Goal: Transaction & Acquisition: Purchase product/service

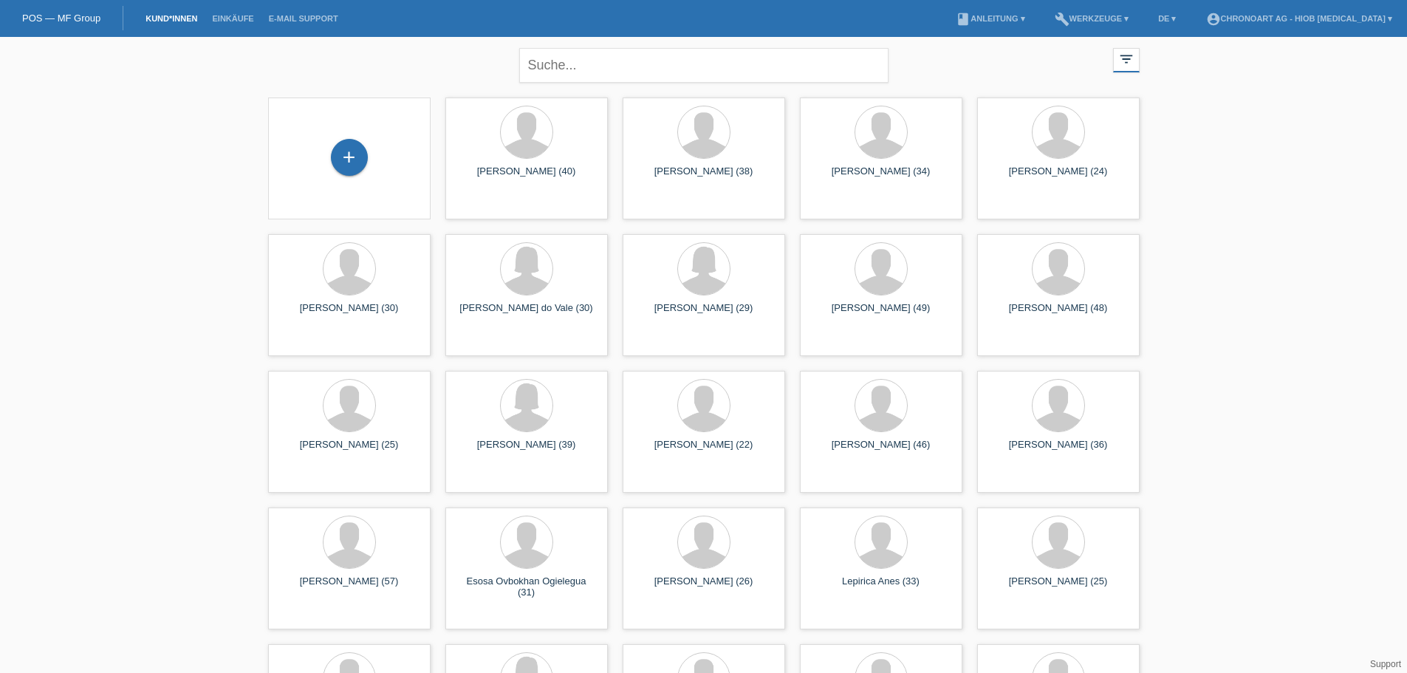
click at [361, 180] on div "+" at bounding box center [349, 159] width 163 height 122
click at [350, 157] on div "+" at bounding box center [349, 157] width 37 height 37
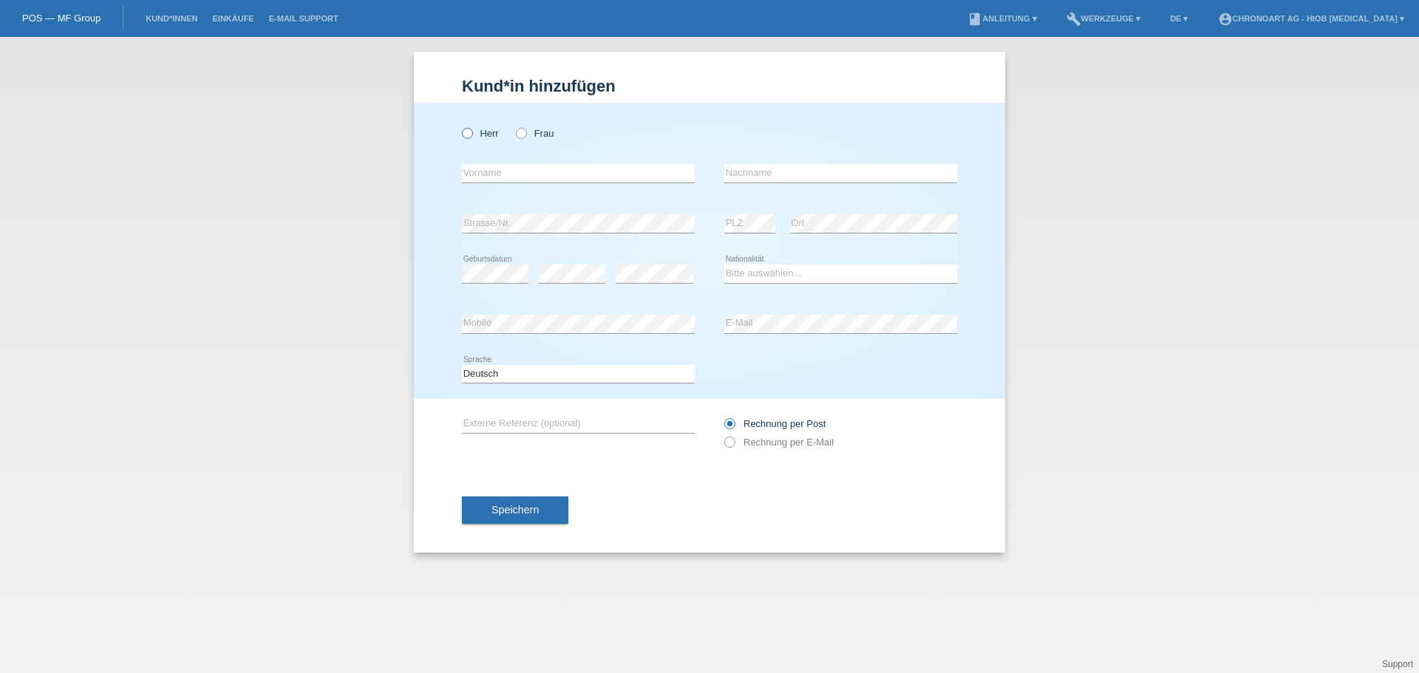
click at [478, 133] on label "Herr" at bounding box center [480, 133] width 37 height 11
click at [471, 133] on input "Herr" at bounding box center [467, 133] width 10 height 10
radio input "true"
click at [486, 168] on input "text" at bounding box center [578, 173] width 233 height 18
type input "[PERSON_NAME]"
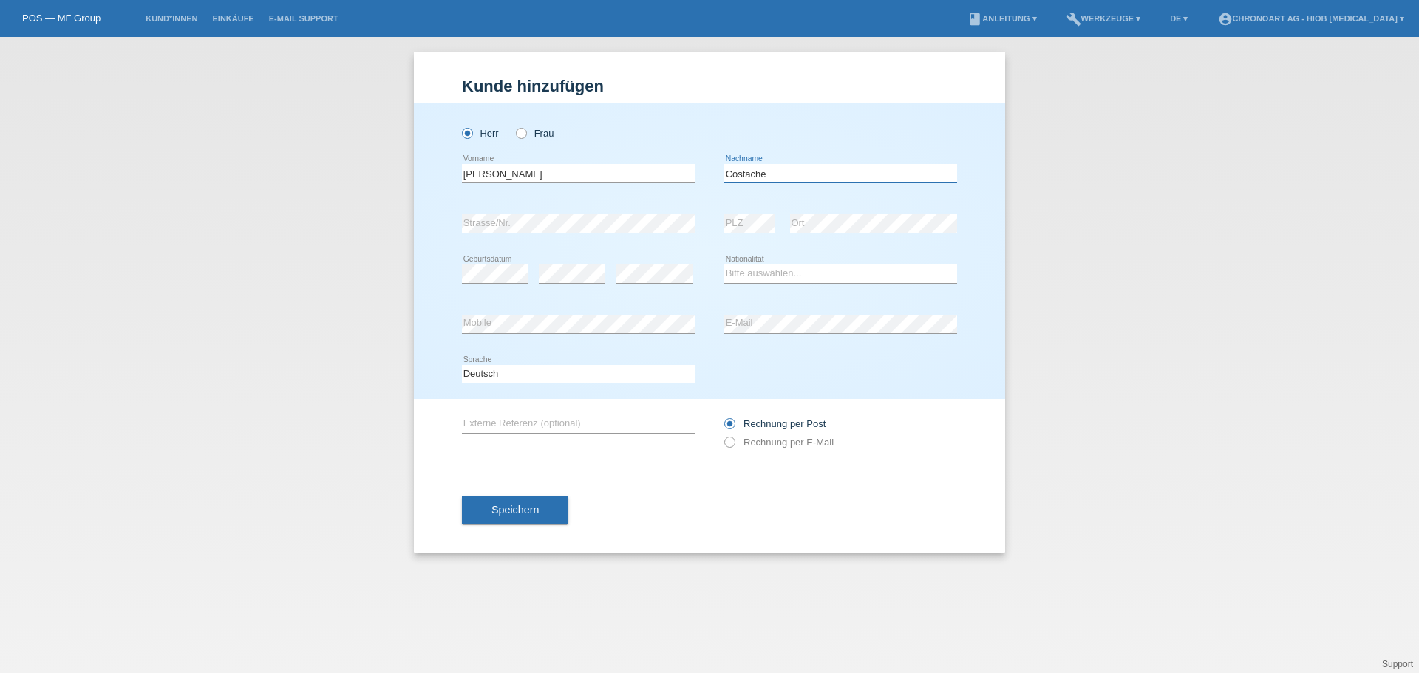
type input "Costache"
click at [737, 274] on select "Bitte auswählen... Schweiz Deutschland Liechtenstein Österreich ------------ Af…" at bounding box center [840, 274] width 233 height 18
select select "CH"
click at [724, 265] on select "Bitte auswählen... Schweiz Deutschland Liechtenstein Österreich ------------ Af…" at bounding box center [840, 274] width 233 height 18
click at [734, 303] on div "error E-Mail" at bounding box center [840, 324] width 233 height 50
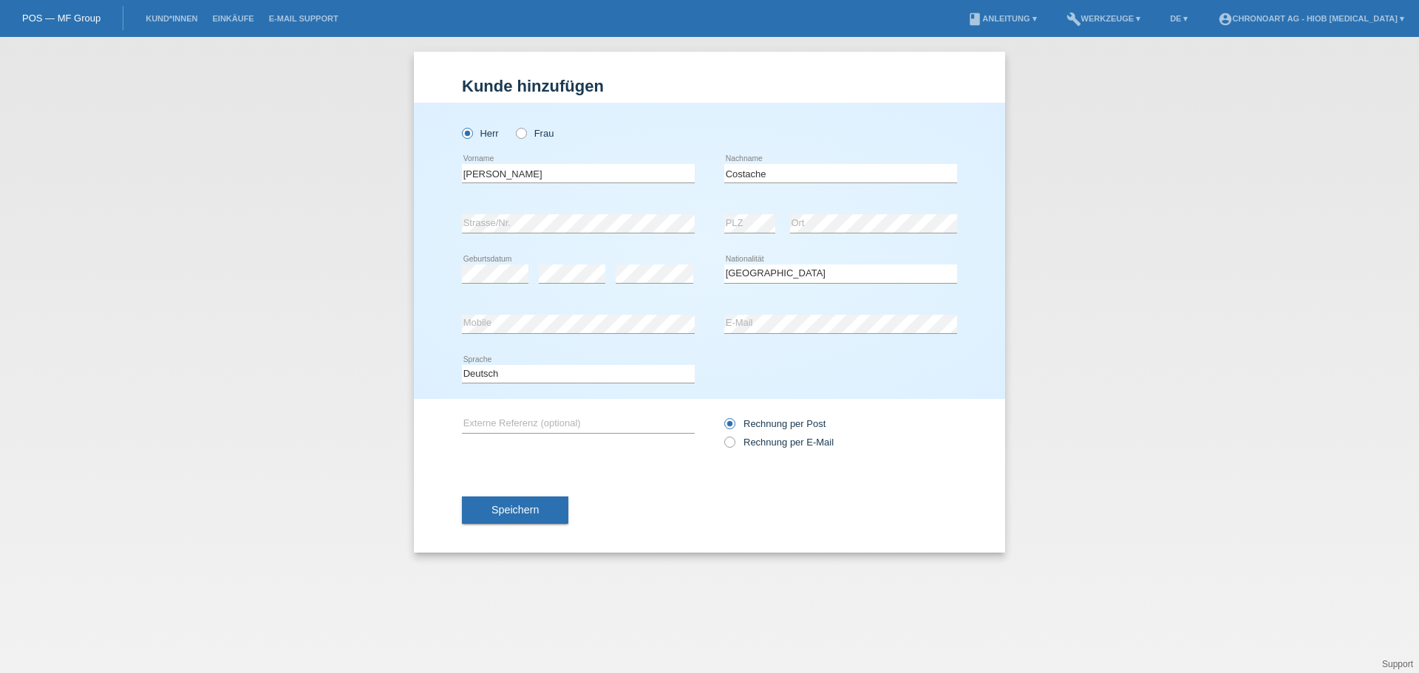
click at [620, 478] on div "Speichern" at bounding box center [709, 511] width 495 height 86
click at [722, 434] on icon at bounding box center [722, 434] width 0 height 0
click at [732, 447] on input "Rechnung per E-Mail" at bounding box center [729, 446] width 10 height 18
radio input "true"
click at [501, 517] on button "Speichern" at bounding box center [515, 510] width 106 height 28
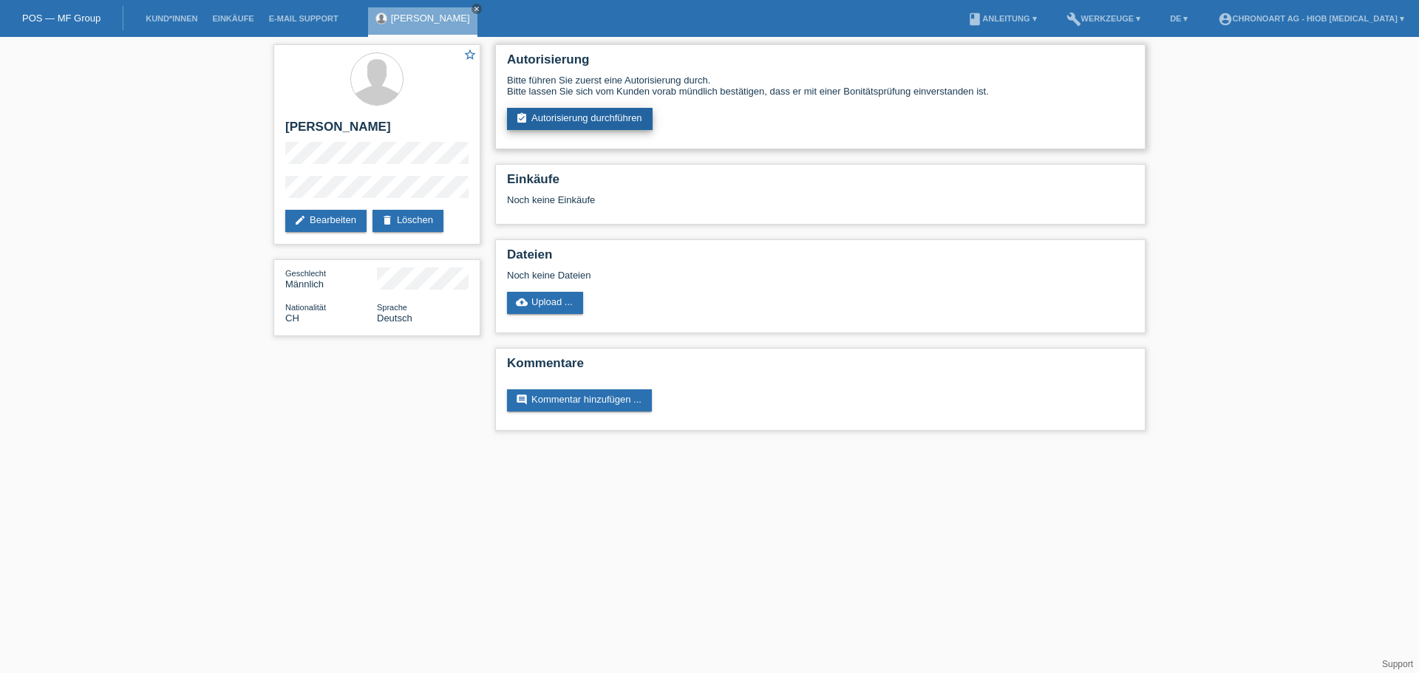
click at [570, 121] on link "assignment_turned_in Autorisierung durchführen" at bounding box center [580, 119] width 146 height 22
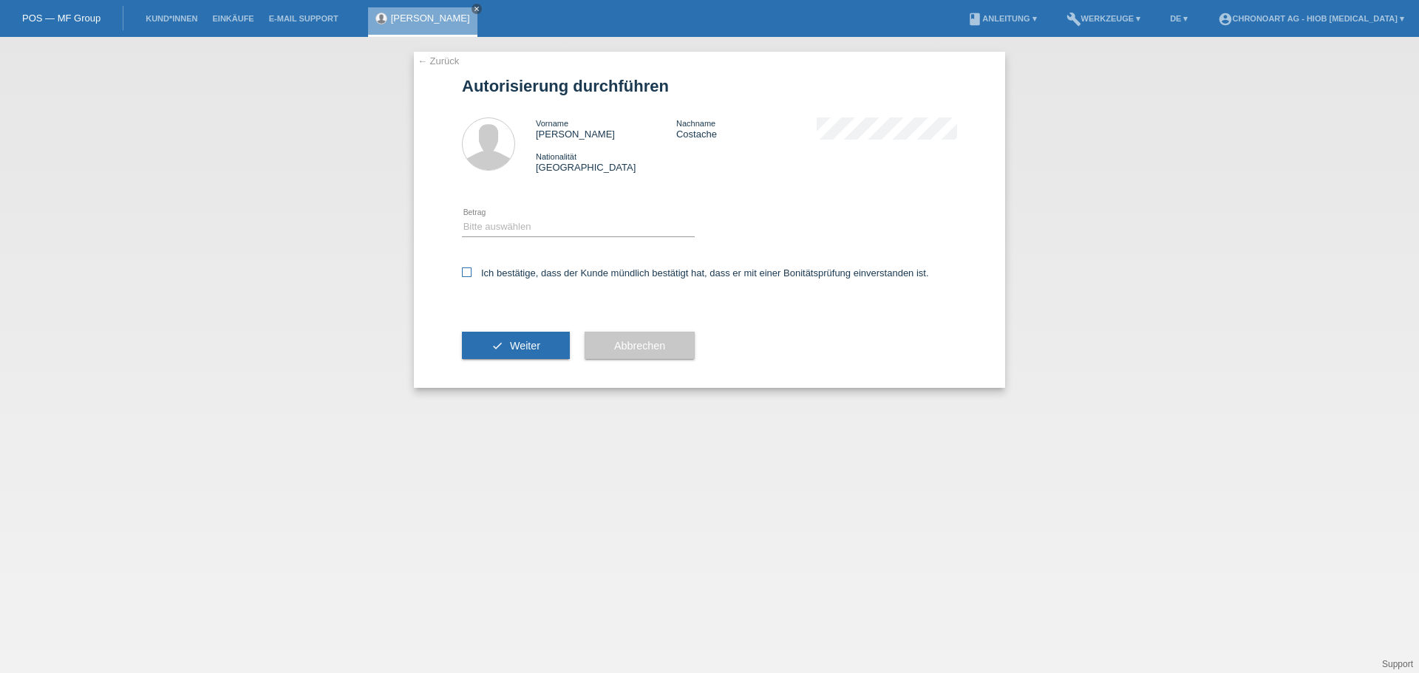
click at [469, 268] on icon at bounding box center [467, 272] width 10 height 10
click at [469, 268] on input "Ich bestätige, dass der Kunde mündlich bestätigt hat, dass er mit einer Bonität…" at bounding box center [467, 272] width 10 height 10
click at [465, 270] on icon at bounding box center [467, 272] width 10 height 10
click at [465, 270] on input "Ich bestätige, dass der Kunde mündlich bestätigt hat, dass er mit einer Bonität…" at bounding box center [467, 272] width 10 height 10
click at [467, 270] on icon at bounding box center [467, 272] width 10 height 10
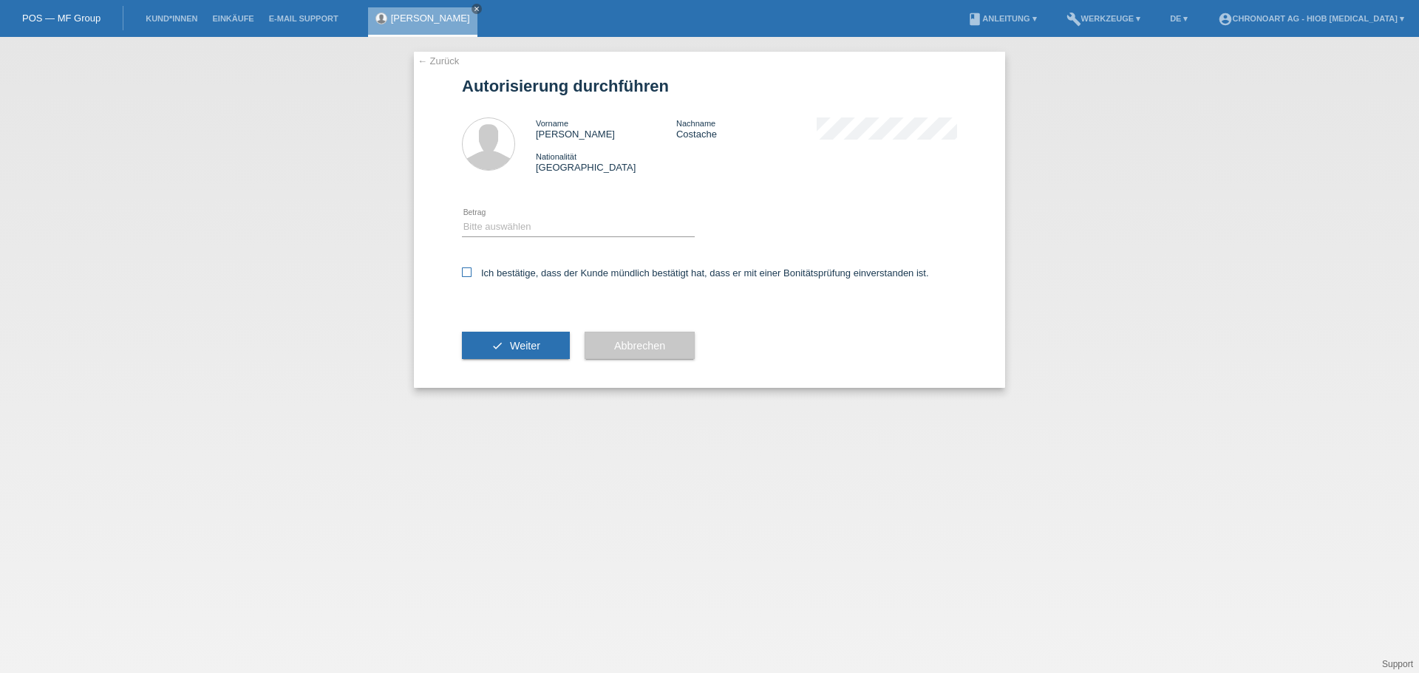
click at [467, 270] on input "Ich bestätige, dass der Kunde mündlich bestätigt hat, dass er mit einer Bonität…" at bounding box center [467, 272] width 10 height 10
checkbox input "true"
click at [487, 228] on select "Bitte auswählen CHF 1.00 - CHF 499.00 CHF 500.00 - CHF 1'999.00 CHF 2'000.00 - …" at bounding box center [578, 227] width 233 height 18
select select "3"
click at [462, 218] on select "Bitte auswählen CHF 1.00 - CHF 499.00 CHF 500.00 - CHF 1'999.00 CHF 2'000.00 - …" at bounding box center [578, 227] width 233 height 18
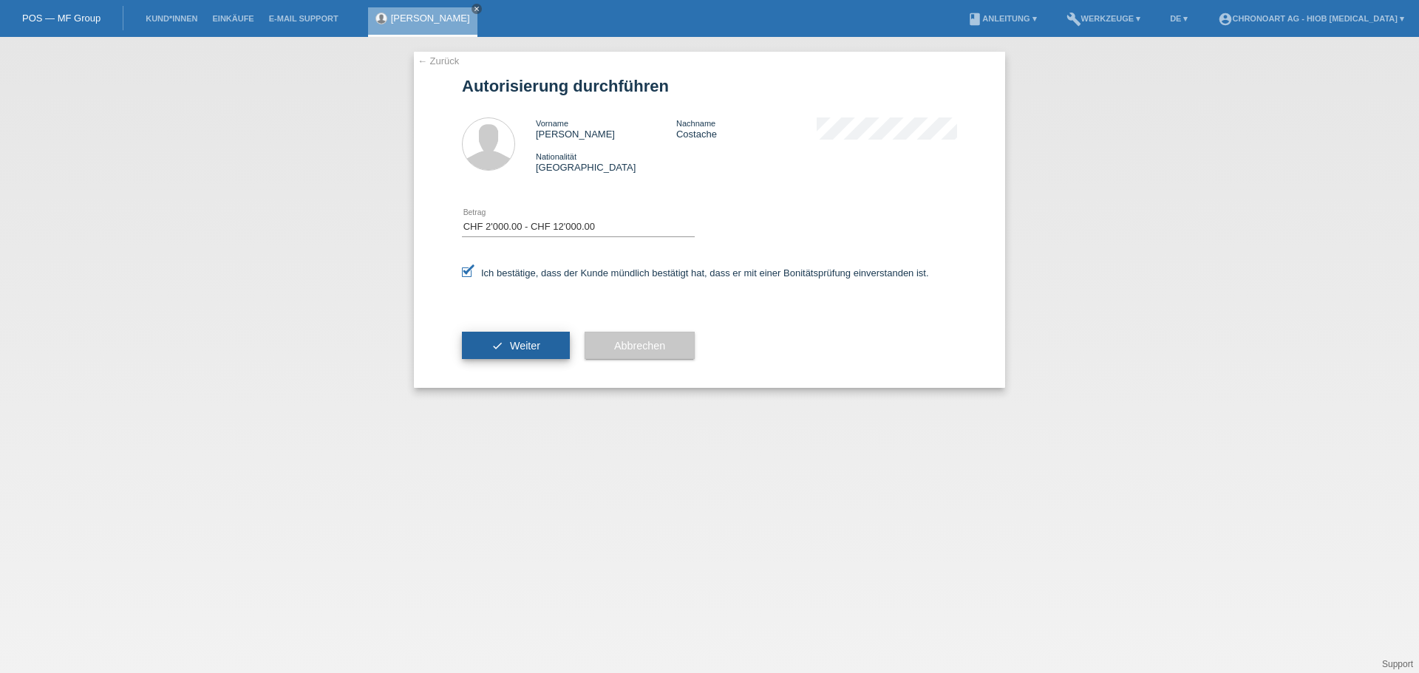
click at [508, 337] on button "check Weiter" at bounding box center [516, 346] width 108 height 28
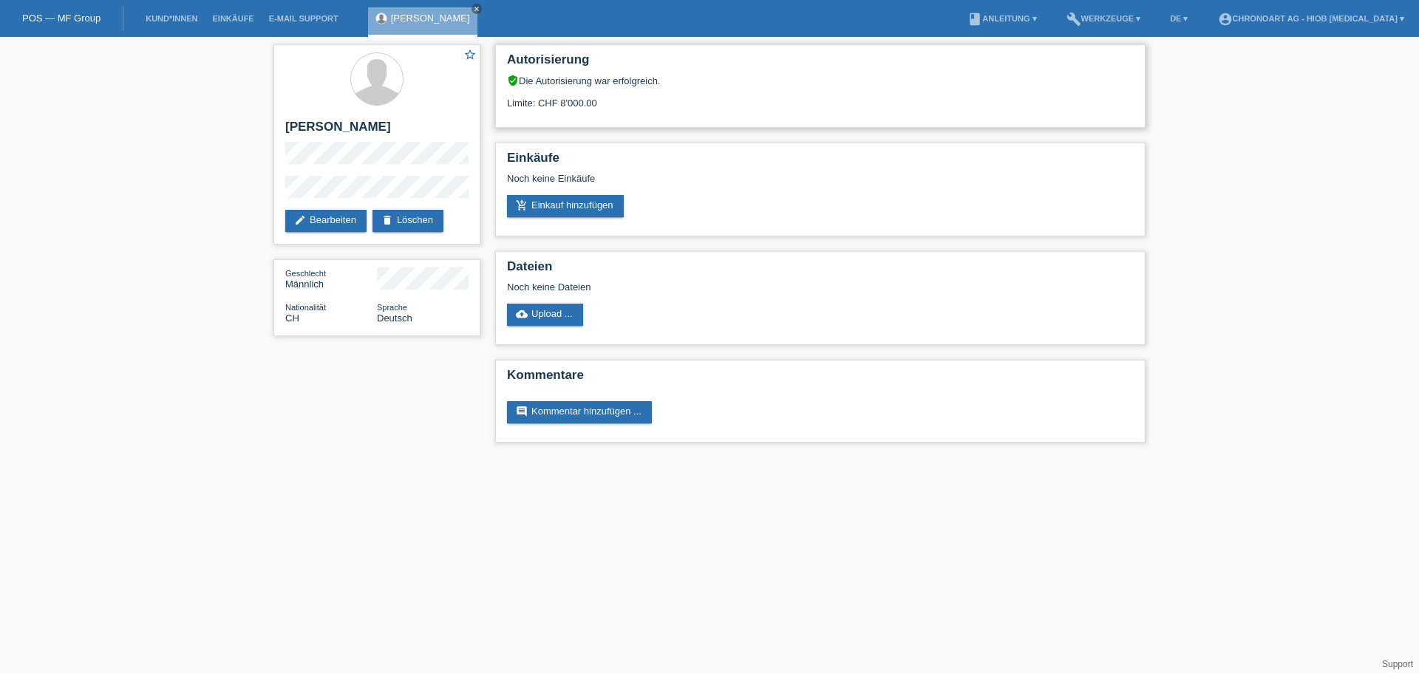
click at [720, 93] on div "Limite: CHF 8'000.00" at bounding box center [820, 97] width 627 height 22
click at [590, 457] on html "POS — MF Group Kund*innen Einkäufe E-Mail Support Radu Costache close menu" at bounding box center [709, 228] width 1419 height 457
click at [613, 457] on html "POS — MF Group Kund*innen Einkäufe E-Mail Support Radu Costache close menu" at bounding box center [709, 228] width 1419 height 457
click at [1407, 457] on html "POS — MF Group Kund*innen Einkäufe E-Mail Support Radu Costache close menu" at bounding box center [709, 228] width 1419 height 457
click at [1413, 457] on html "POS — MF Group Kund*innen Einkäufe E-Mail Support Radu Costache close menu" at bounding box center [709, 228] width 1419 height 457
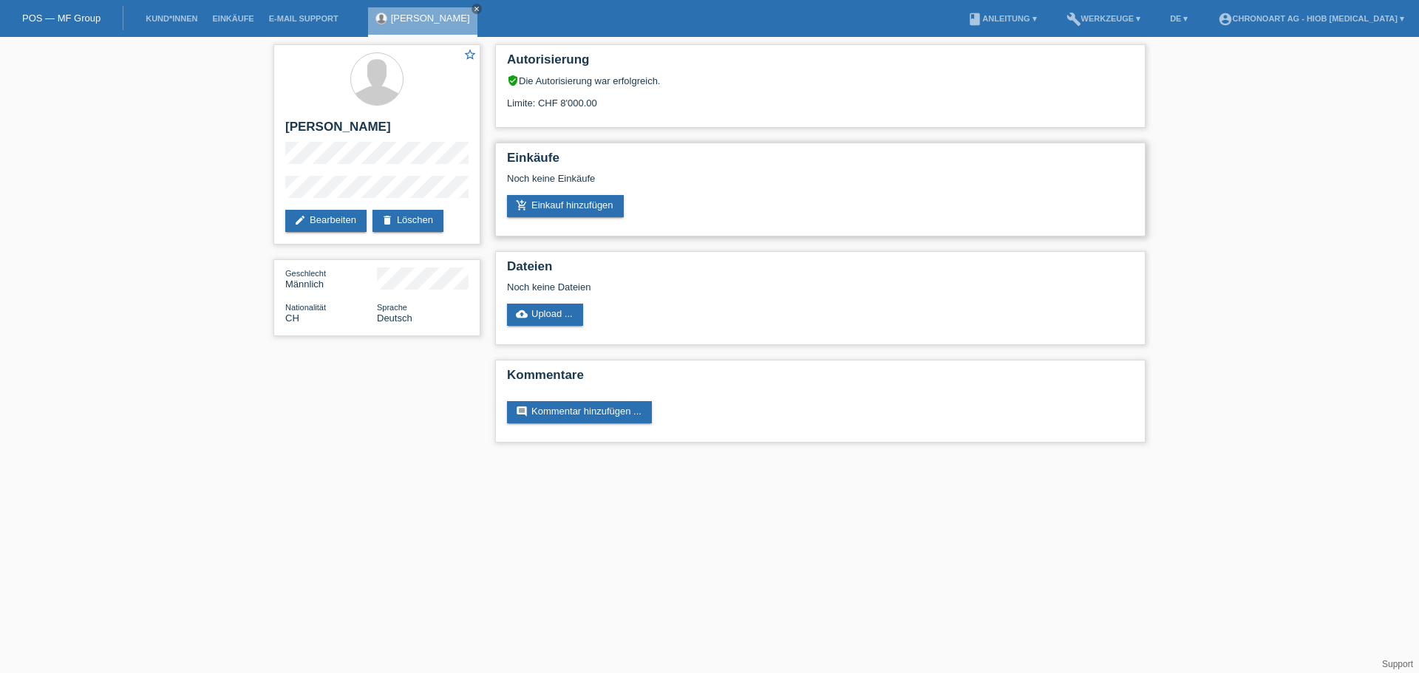
click at [809, 185] on div "Noch keine Einkäufe" at bounding box center [820, 184] width 627 height 22
click at [747, 457] on html "POS — MF Group Kund*innen Einkäufe E-Mail Support Radu Costache close menu" at bounding box center [709, 228] width 1419 height 457
click at [571, 202] on link "add_shopping_cart Einkauf hinzufügen" at bounding box center [565, 206] width 117 height 22
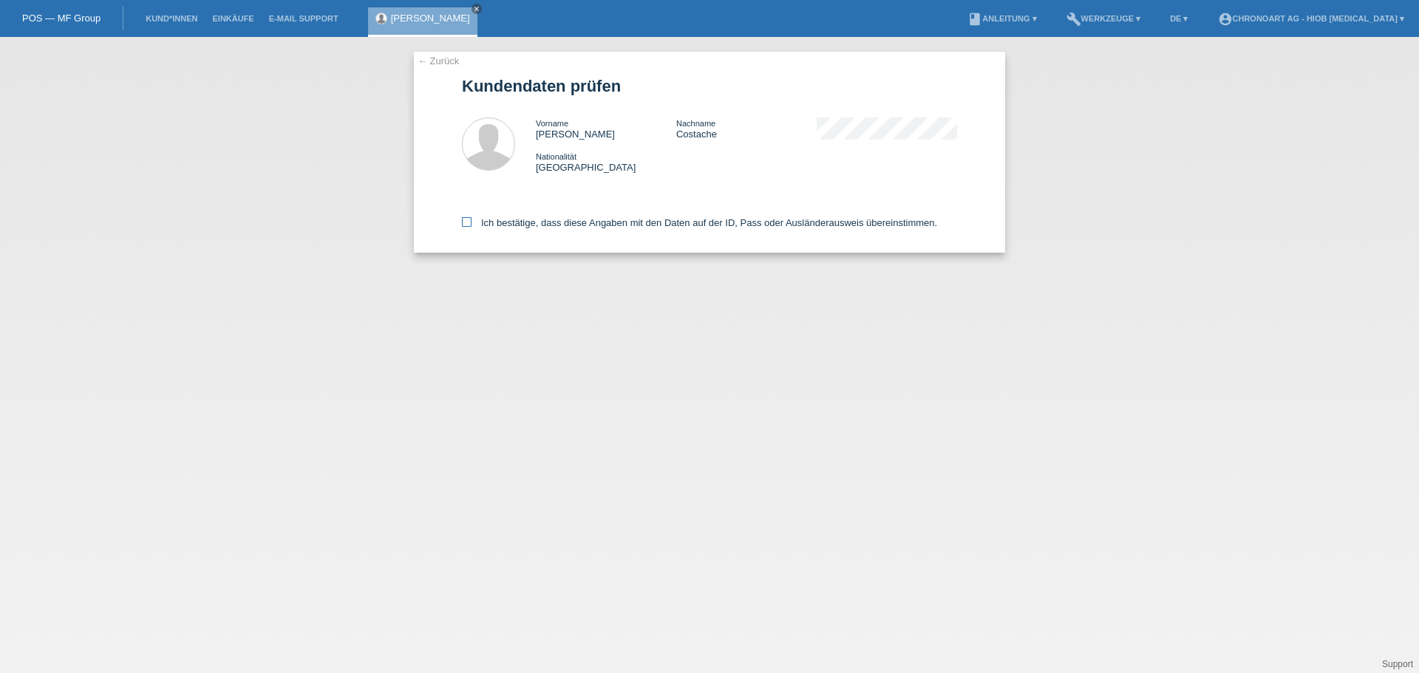
click at [463, 222] on icon at bounding box center [467, 222] width 10 height 10
click at [463, 222] on input "Ich bestätige, dass diese Angaben mit den Daten auf der ID, Pass oder Ausländer…" at bounding box center [467, 222] width 10 height 10
checkbox input "true"
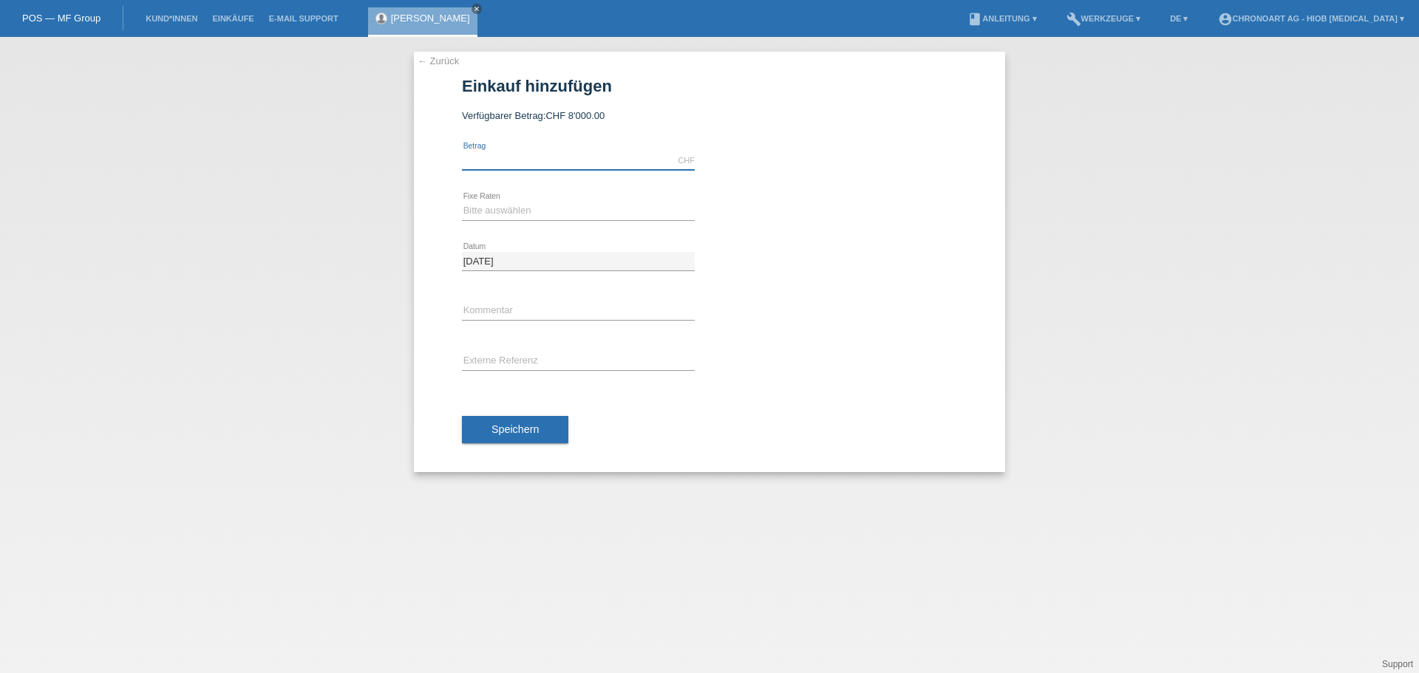
click at [513, 159] on input "text" at bounding box center [578, 160] width 233 height 18
type input "10200.00"
click at [476, 209] on select "Bitte auswählen 6 Raten 12 Raten 18 Raten 24 Raten" at bounding box center [578, 211] width 233 height 18
select select "509"
click at [462, 202] on select "Bitte auswählen 6 Raten 12 Raten 18 Raten 24 Raten" at bounding box center [578, 211] width 233 height 18
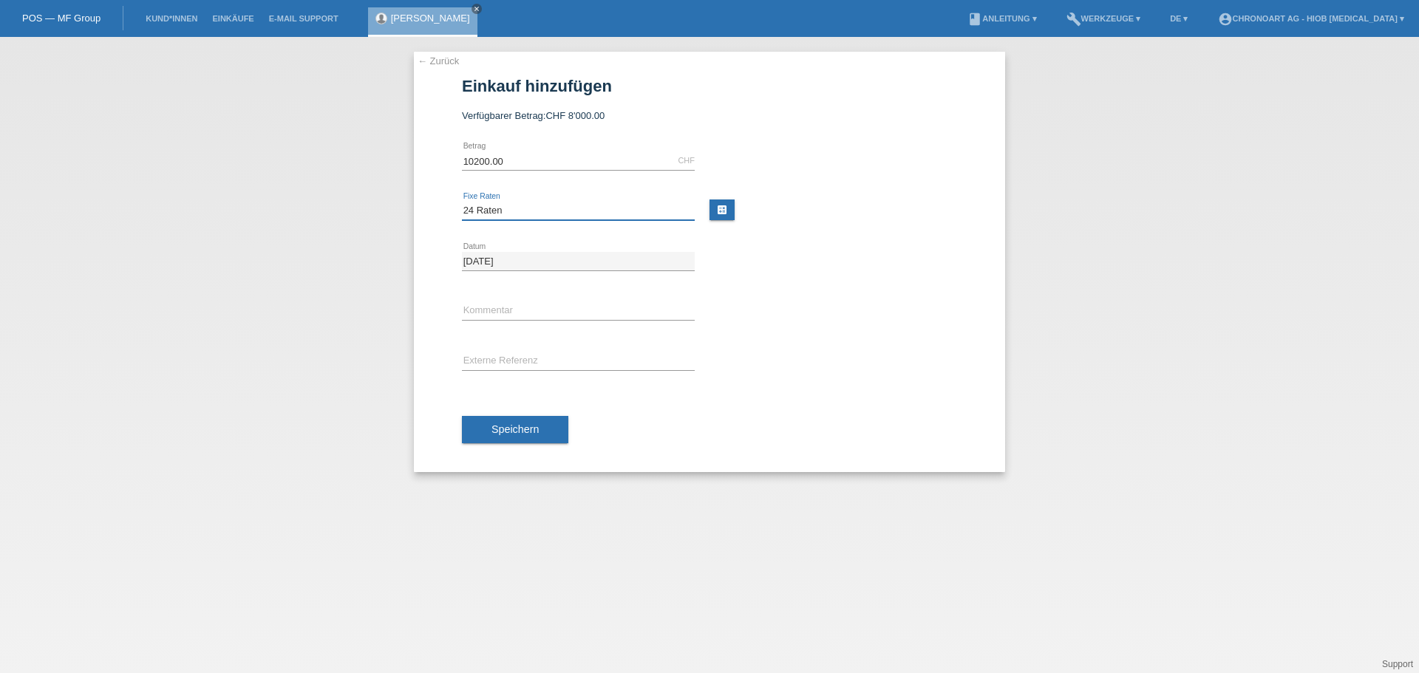
click at [489, 214] on select "Bitte auswählen 6 Raten 12 Raten 18 Raten 24 Raten" at bounding box center [578, 211] width 233 height 18
click at [462, 202] on select "Bitte auswählen 6 Raten 12 Raten 18 Raten 24 Raten" at bounding box center [578, 211] width 233 height 18
click at [621, 396] on div "Speichern" at bounding box center [709, 430] width 495 height 86
click at [474, 434] on button "Speichern" at bounding box center [515, 430] width 106 height 28
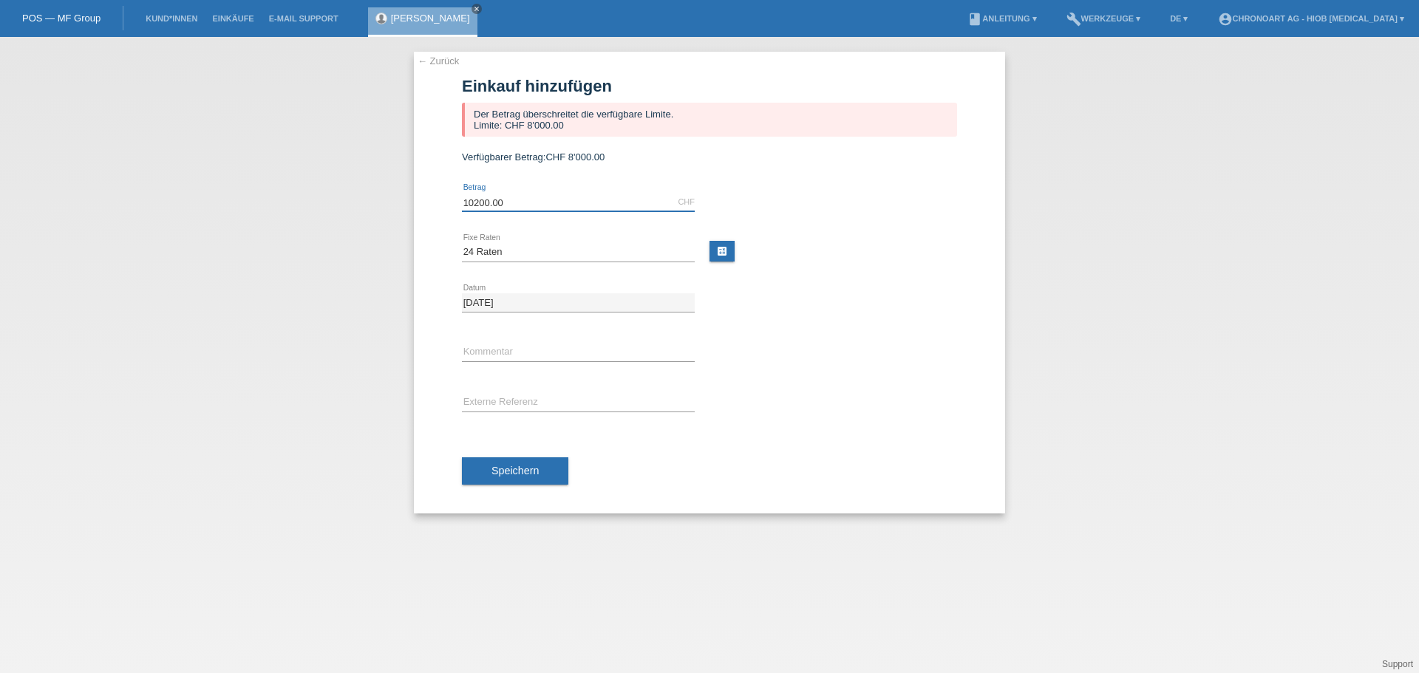
drag, startPoint x: 516, startPoint y: 202, endPoint x: 429, endPoint y: 216, distance: 87.6
click at [430, 216] on div "← Zurück Einkauf hinzufügen Der Betrag überschreitet die verfügbare Limite. Lim…" at bounding box center [709, 283] width 591 height 462
type input "8000.00"
click at [521, 468] on span "Speichern" at bounding box center [514, 471] width 47 height 12
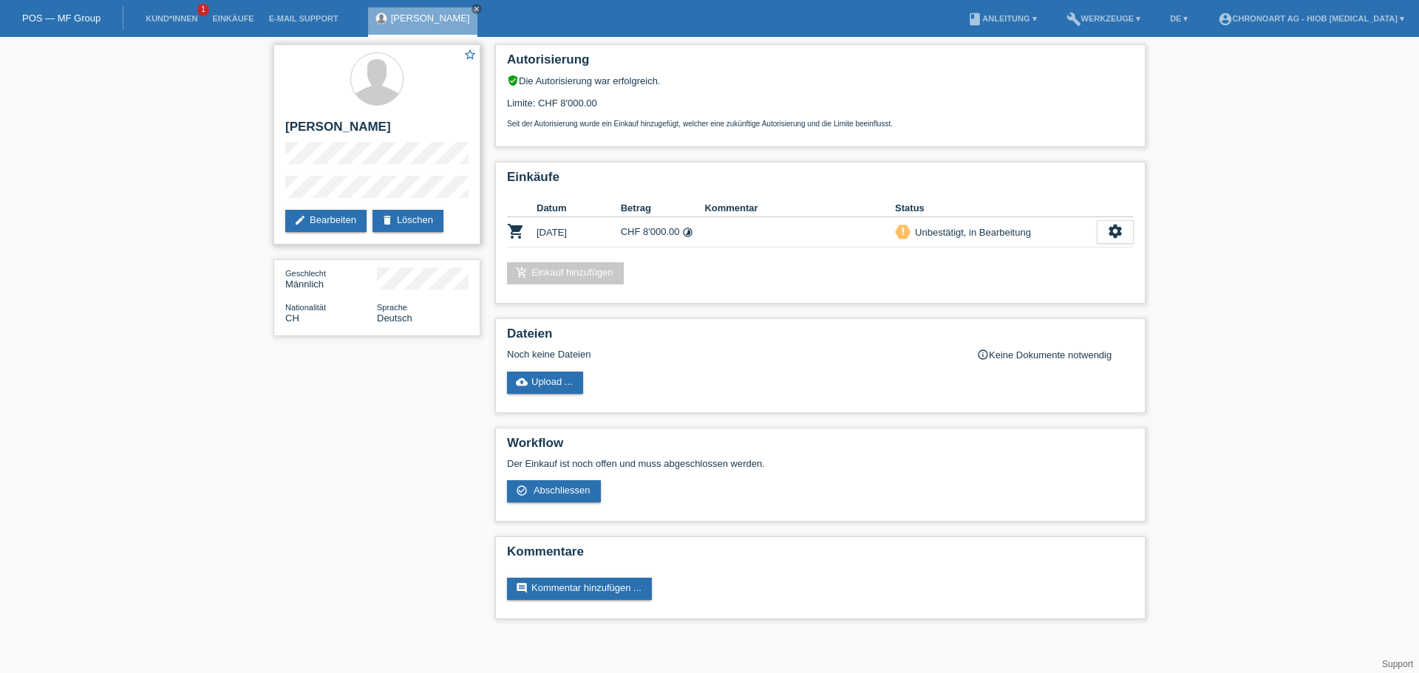
click at [328, 199] on div "star_border [PERSON_NAME] edit Bearbeiten delete Löschen" at bounding box center [376, 144] width 207 height 200
click at [339, 223] on link "edit Bearbeiten" at bounding box center [325, 221] width 81 height 22
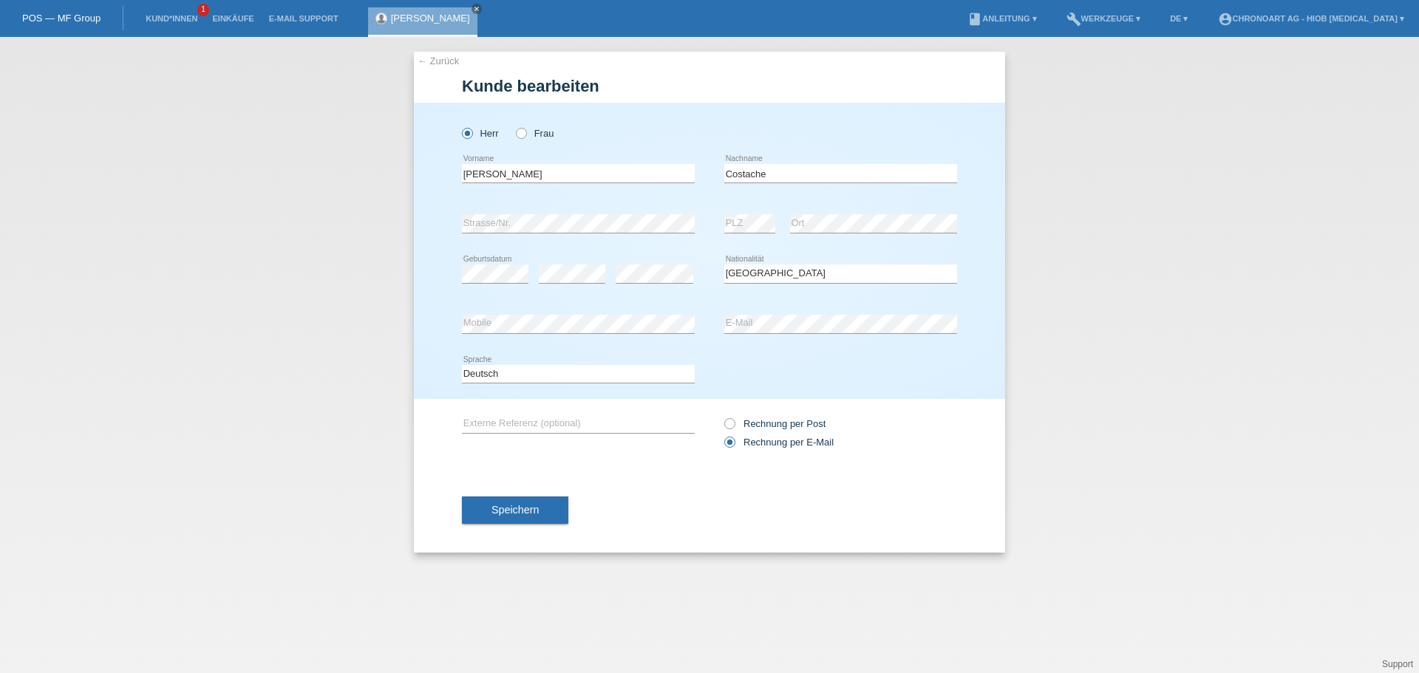
select select "CH"
click at [691, 321] on div "error Mobile error E-Mail" at bounding box center [709, 324] width 495 height 50
drag, startPoint x: 777, startPoint y: 179, endPoint x: 706, endPoint y: 186, distance: 72.0
click at [706, 186] on div "Radu error Vorname Costache error Nachname" at bounding box center [709, 174] width 495 height 50
click at [449, 219] on div "Herr Frau Radu error Vorname" at bounding box center [709, 251] width 591 height 296
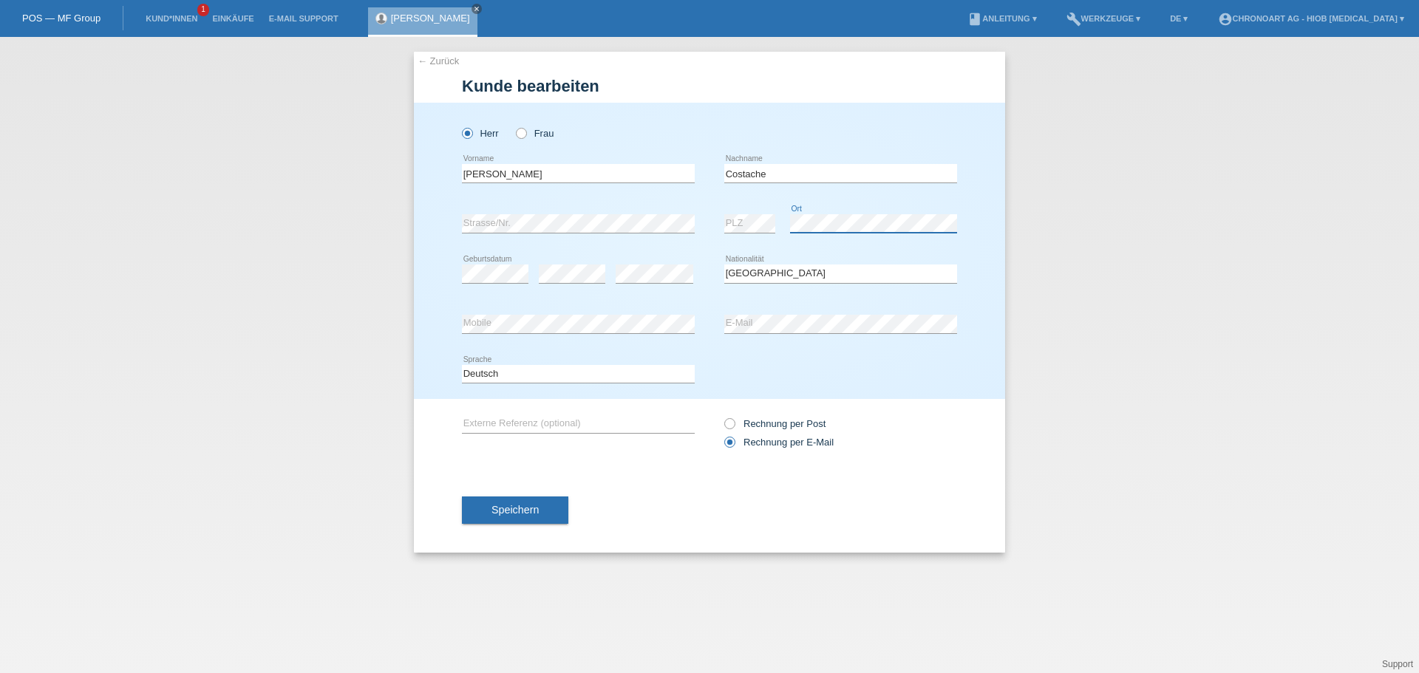
click at [761, 229] on div "error PLZ error Ort" at bounding box center [840, 224] width 233 height 50
click at [461, 324] on div "Herr Frau Radu error Vorname" at bounding box center [709, 251] width 591 height 296
click at [680, 337] on div "error Mobile error E-Mail" at bounding box center [709, 324] width 495 height 50
click at [730, 482] on div "Speichern" at bounding box center [709, 511] width 495 height 86
click at [677, 481] on div "Speichern" at bounding box center [709, 511] width 495 height 86
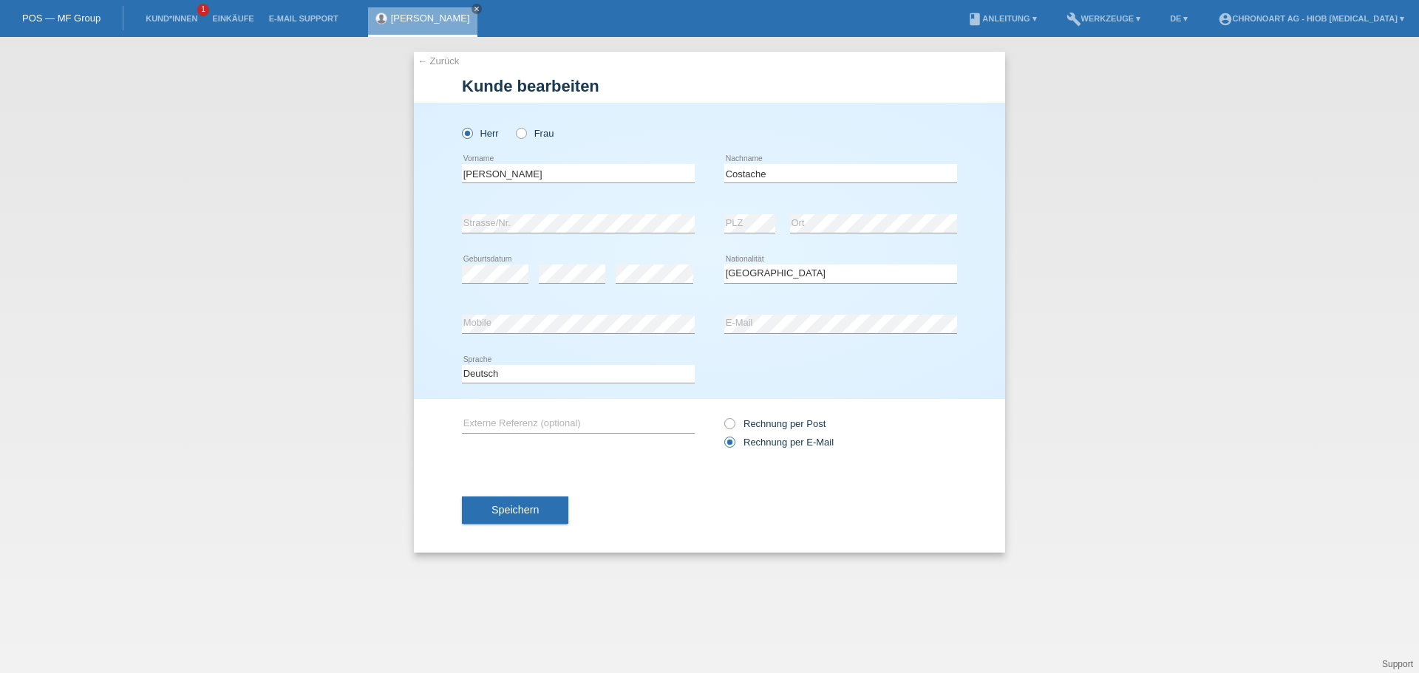
click at [818, 489] on div "Speichern" at bounding box center [709, 511] width 495 height 86
click at [730, 523] on div "Speichern" at bounding box center [709, 511] width 495 height 86
click at [502, 506] on span "Speichern" at bounding box center [514, 510] width 47 height 12
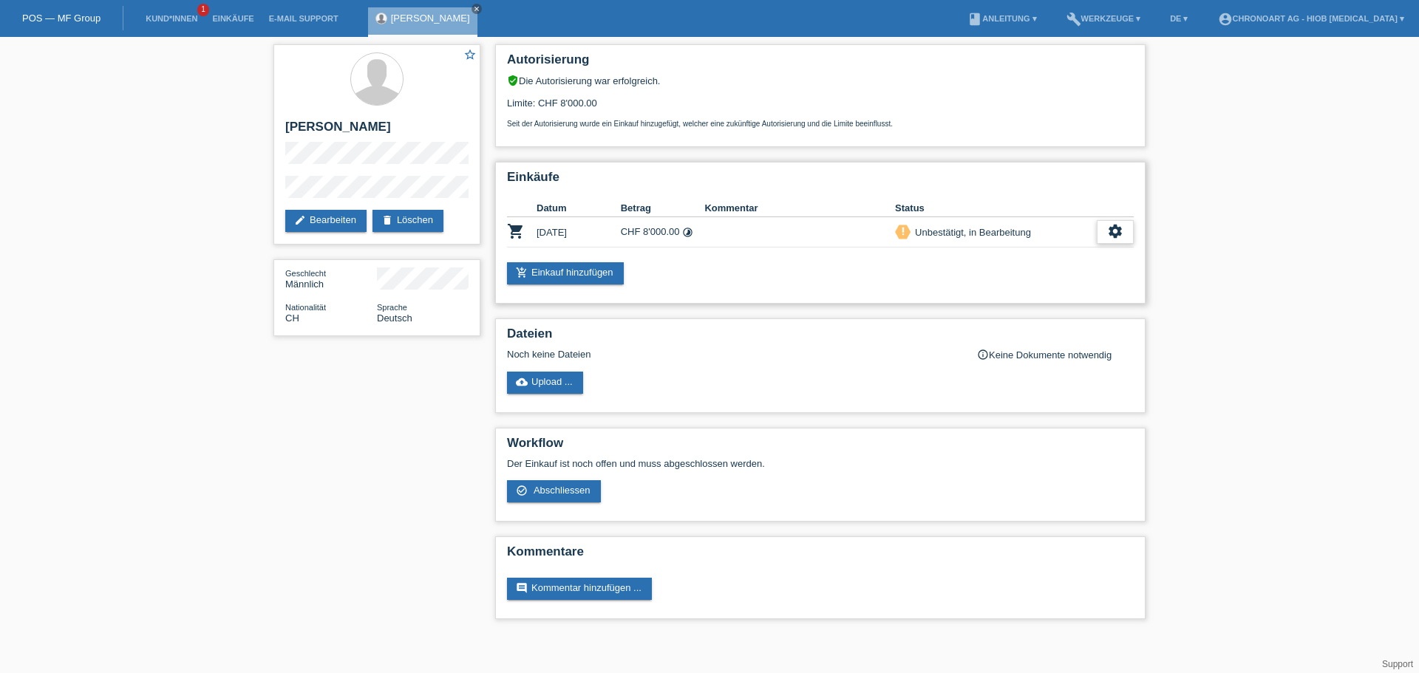
click at [1108, 231] on icon "settings" at bounding box center [1115, 231] width 16 height 16
click at [981, 280] on span "AGB herunterladen" at bounding box center [1010, 277] width 86 height 18
click at [905, 233] on icon "priority_high" at bounding box center [903, 231] width 10 height 10
click at [815, 273] on div "add_shopping_cart Einkauf hinzufügen" at bounding box center [820, 273] width 627 height 22
click at [519, 488] on icon "check_circle_outline" at bounding box center [522, 491] width 12 height 12
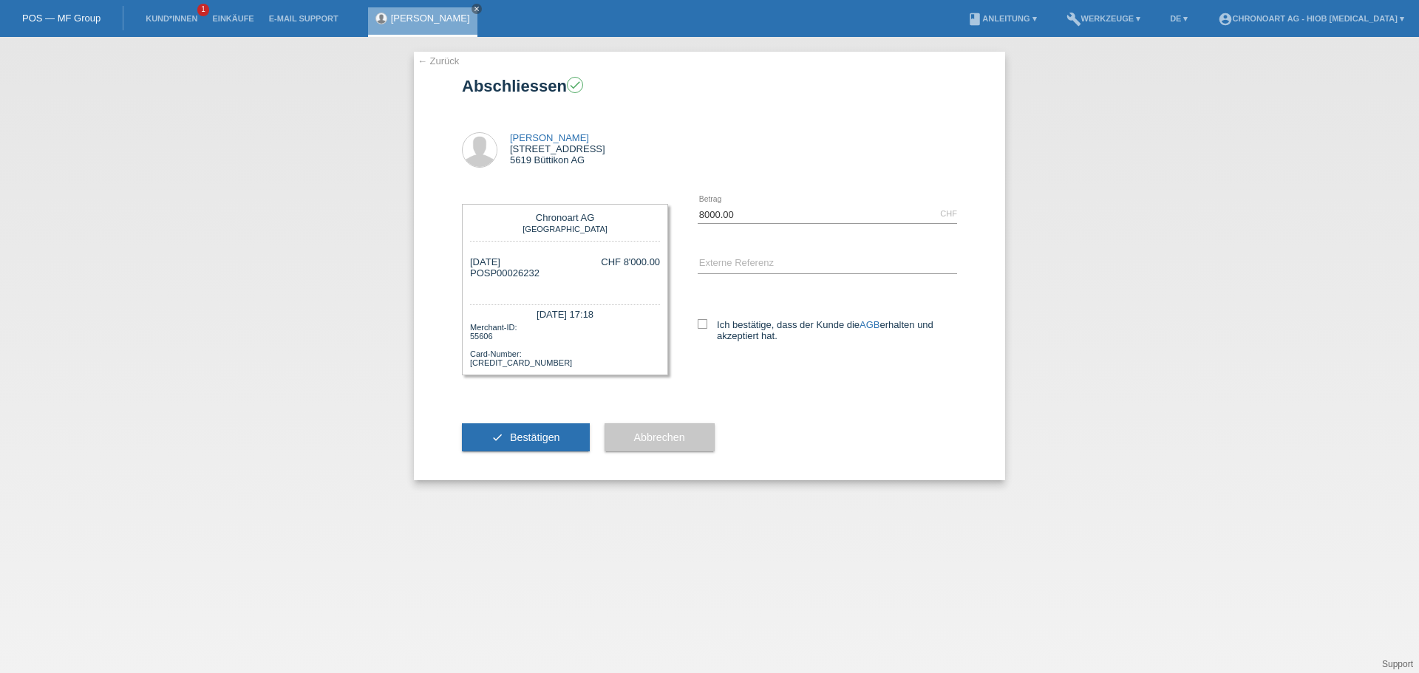
drag, startPoint x: 510, startPoint y: 435, endPoint x: 515, endPoint y: 442, distance: 8.4
click at [511, 437] on span "Bestätigen" at bounding box center [535, 437] width 50 height 12
click at [701, 330] on label "Ich bestätige, dass der Kunde die AGB erhalten und akzeptiert hat." at bounding box center [826, 330] width 259 height 22
click at [701, 329] on input "Ich bestätige, dass der Kunde die AGB erhalten und akzeptiert hat." at bounding box center [702, 324] width 10 height 10
checkbox input "true"
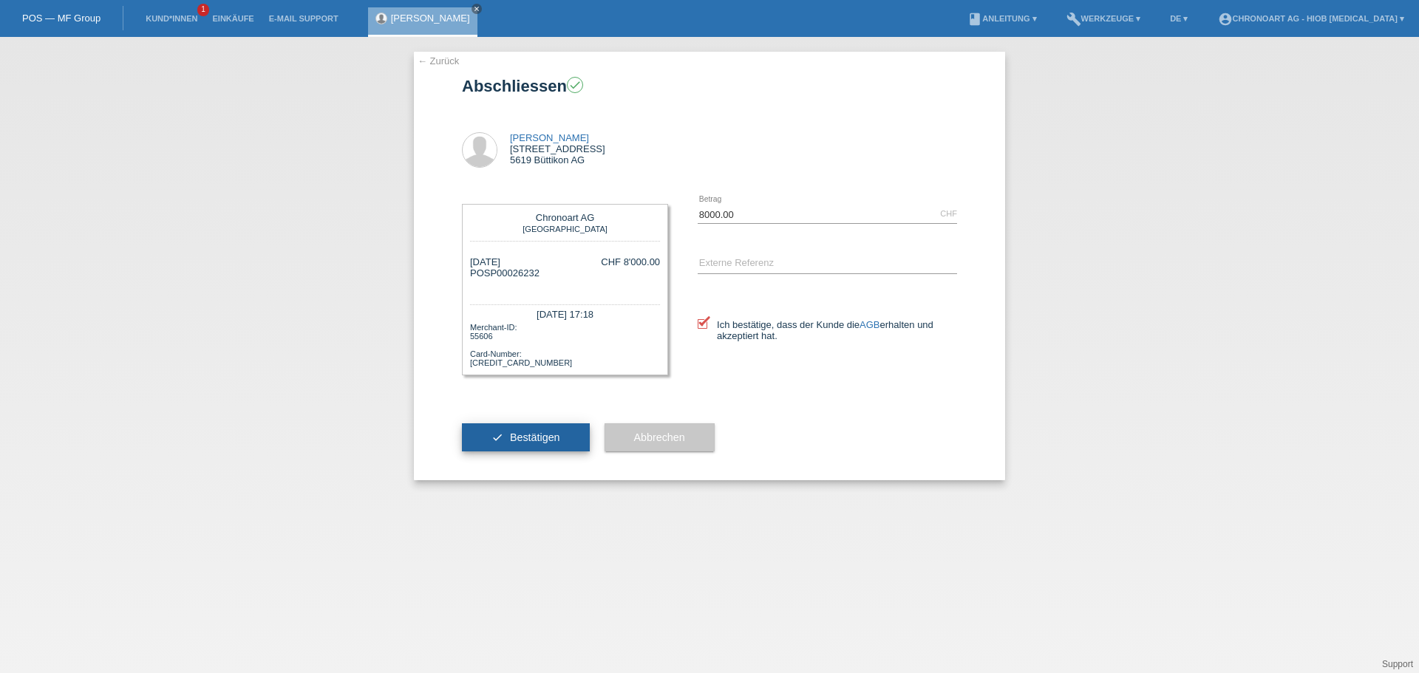
click at [513, 437] on span "Bestätigen" at bounding box center [535, 437] width 50 height 12
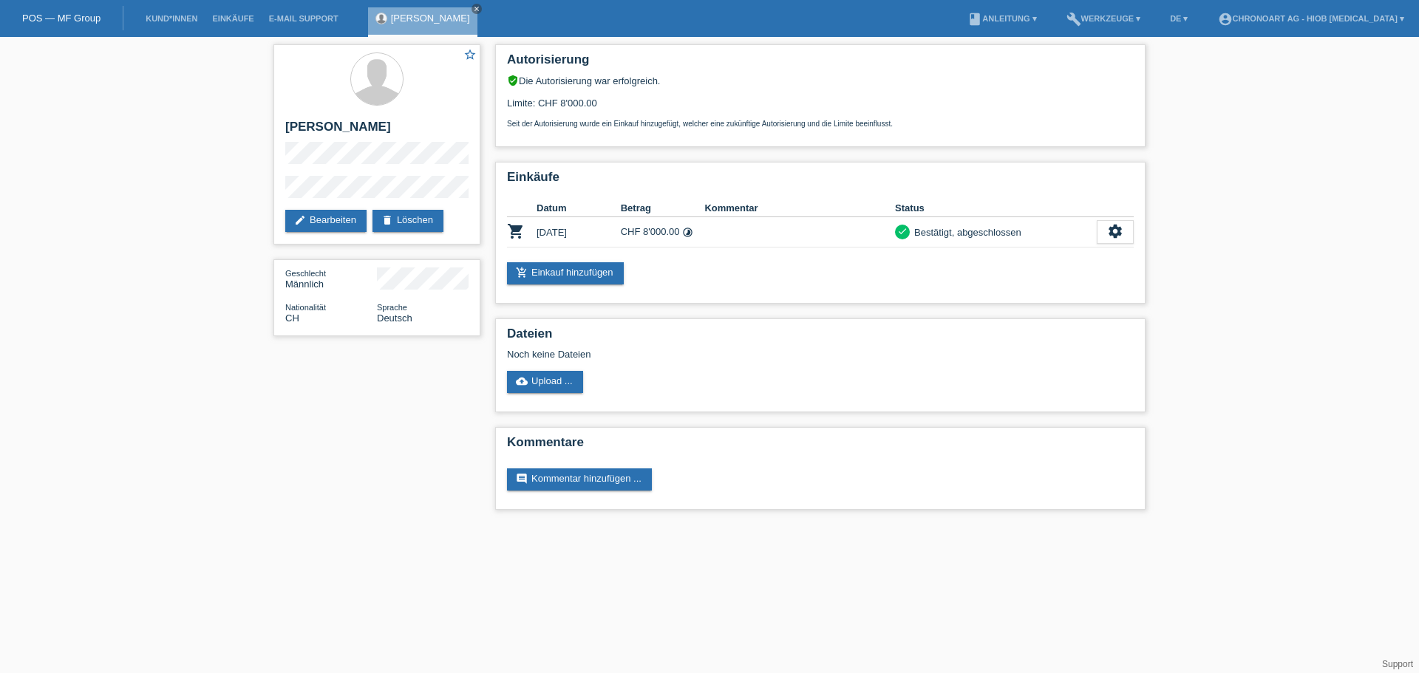
click at [856, 525] on html "POS — MF Group Kund*innen Einkäufe E-Mail Support [PERSON_NAME] close menu" at bounding box center [709, 262] width 1419 height 525
click at [686, 369] on div "Dateien Noch keine Dateien cloud_upload Upload ..." at bounding box center [820, 365] width 650 height 94
click at [327, 214] on link "edit Bearbeiten" at bounding box center [325, 221] width 81 height 22
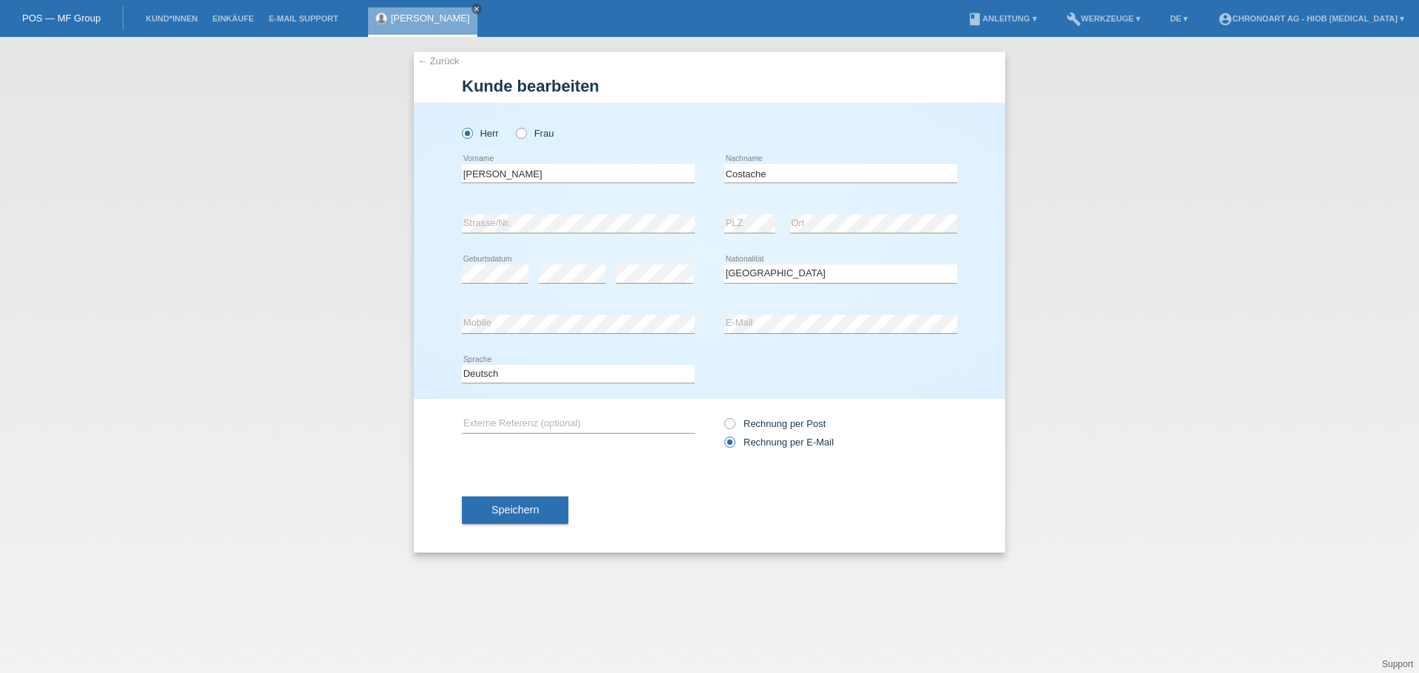
select select "CH"
click at [713, 327] on div "error Mobile error E-Mail" at bounding box center [709, 324] width 495 height 50
click at [501, 512] on span "Speichern" at bounding box center [514, 510] width 47 height 12
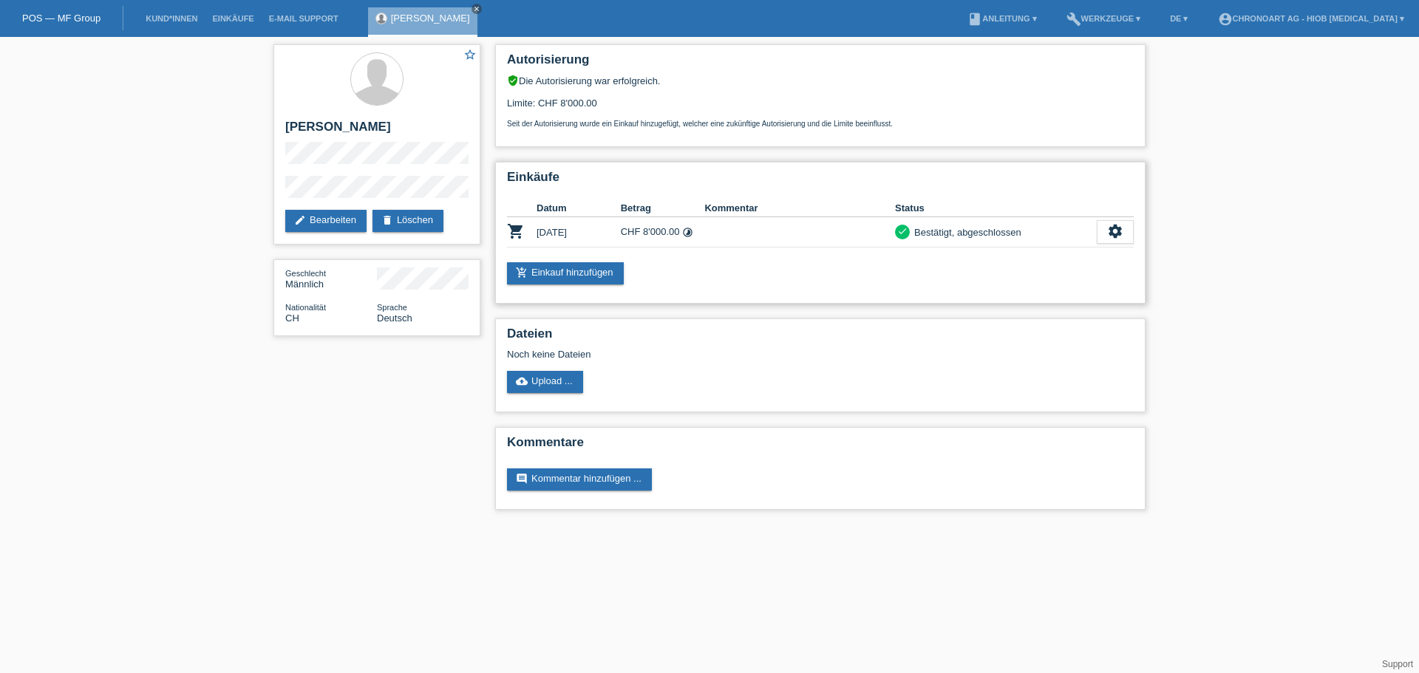
click at [602, 230] on td "[DATE]" at bounding box center [578, 232] width 84 height 30
click at [526, 227] on td "shopping_cart" at bounding box center [522, 232] width 30 height 30
click at [549, 231] on td "[DATE]" at bounding box center [578, 232] width 84 height 30
click at [1117, 232] on icon "settings" at bounding box center [1115, 231] width 16 height 16
click at [1049, 298] on span "Quittung herunterladen" at bounding box center [1060, 299] width 103 height 18
